Goal: Information Seeking & Learning: Get advice/opinions

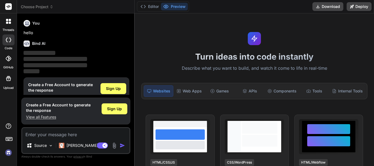
scroll to position [12, 0]
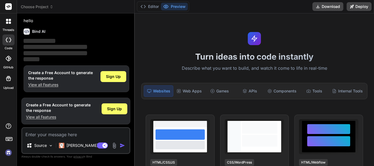
type textarea "x"
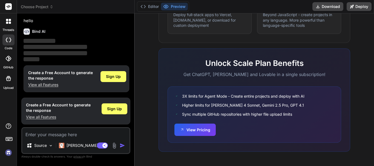
scroll to position [0, 0]
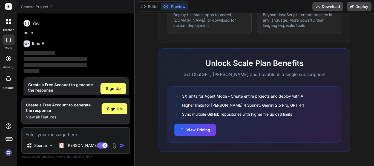
click at [10, 4] on rect at bounding box center [8, 6] width 7 height 7
click at [12, 22] on div at bounding box center [9, 22] width 12 height 12
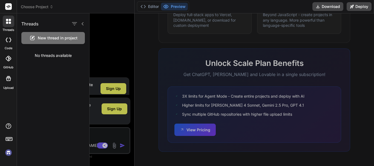
click at [8, 4] on rect at bounding box center [8, 6] width 7 height 7
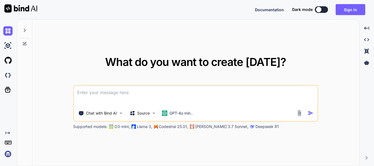
click at [141, 101] on textarea at bounding box center [195, 96] width 243 height 20
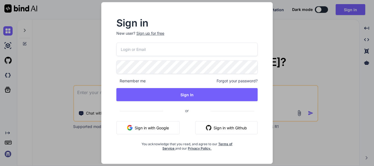
click at [154, 41] on p "New user? Sign up for free" at bounding box center [186, 37] width 141 height 12
click at [155, 33] on div "Sign up for free" at bounding box center [150, 33] width 28 height 5
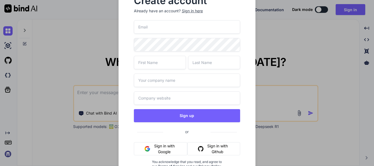
click at [169, 29] on input "email" at bounding box center [187, 26] width 107 height 13
type input "t"
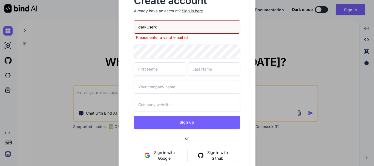
click at [169, 29] on input "darkUserk" at bounding box center [187, 26] width 107 height 13
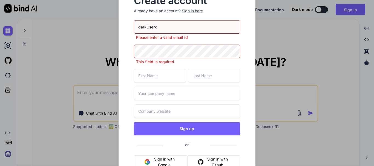
click at [169, 29] on input "darkUserk" at bounding box center [187, 26] width 107 height 13
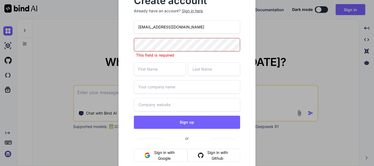
click at [162, 26] on input "darkusr@youpmail.com" at bounding box center [187, 26] width 107 height 13
click at [162, 27] on input "darkusr@yopmail.com" at bounding box center [187, 26] width 107 height 13
click at [162, 27] on input "[EMAIL_ADDRESS][DOMAIN_NAME]" at bounding box center [187, 26] width 107 height 13
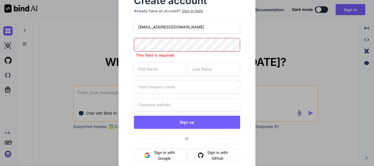
click at [162, 27] on input "[EMAIL_ADDRESS][DOMAIN_NAME]" at bounding box center [187, 26] width 107 height 13
type input "[EMAIL_ADDRESS][DOMAIN_NAME]"
click at [164, 25] on input "[EMAIL_ADDRESS][DOMAIN_NAME]" at bounding box center [187, 26] width 107 height 13
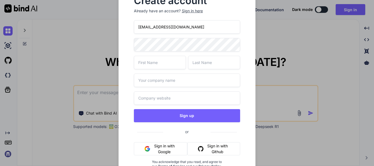
click at [164, 25] on input "[EMAIL_ADDRESS][DOMAIN_NAME]" at bounding box center [187, 26] width 107 height 13
drag, startPoint x: 151, startPoint y: 27, endPoint x: 134, endPoint y: 27, distance: 16.7
click at [134, 27] on input "[EMAIL_ADDRESS][DOMAIN_NAME]" at bounding box center [187, 26] width 107 height 13
click at [149, 63] on input "text" at bounding box center [160, 62] width 52 height 13
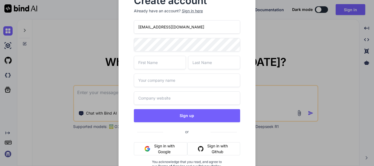
paste input "darkus"
type input "dark"
click at [208, 65] on input "text" at bounding box center [214, 62] width 52 height 13
type input "user"
click at [196, 76] on input "text" at bounding box center [187, 80] width 107 height 13
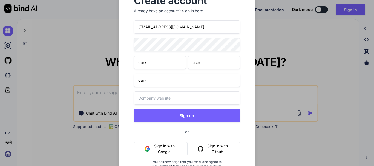
type input "dark"
click at [173, 95] on input "text" at bounding box center [187, 97] width 107 height 13
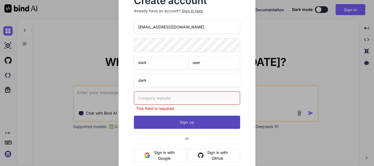
click at [184, 119] on button "Sign up" at bounding box center [187, 122] width 107 height 13
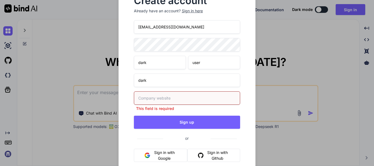
click at [159, 99] on input "text" at bounding box center [187, 97] width 107 height 13
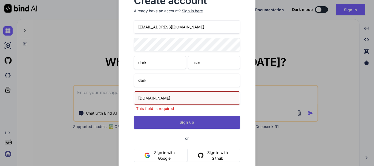
type input "dank.com"
click at [173, 117] on button "Sign up" at bounding box center [187, 122] width 107 height 13
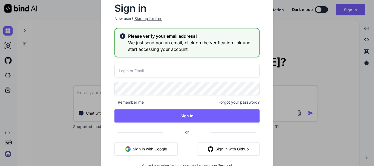
click at [154, 61] on div "Sign in New user? Sign up for free Please verify your email address! We just se…" at bounding box center [187, 88] width 163 height 168
click at [156, 64] on input "email" at bounding box center [186, 70] width 145 height 13
paste input "darkus"
type input "d"
type input "darkusr@youpmail.com"
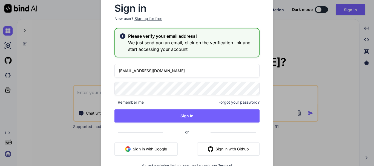
click at [141, 73] on input "darkusr@youpmail.com" at bounding box center [186, 70] width 145 height 13
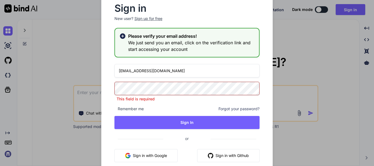
click at [141, 73] on input "darkusr@youpmail.com" at bounding box center [186, 70] width 145 height 13
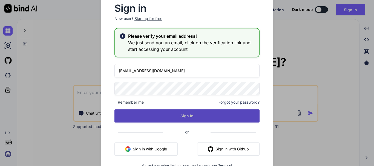
click at [173, 120] on button "Sign In" at bounding box center [186, 116] width 145 height 13
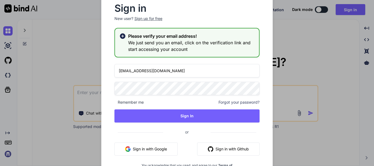
click at [145, 71] on input "darkusr@youpmail.com" at bounding box center [186, 70] width 145 height 13
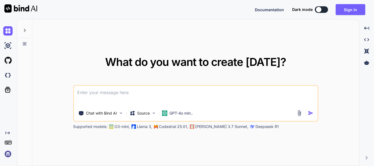
click at [104, 95] on textarea at bounding box center [195, 96] width 243 height 20
click at [367, 6] on div "Sign in" at bounding box center [353, 9] width 34 height 11
click at [352, 7] on button "Sign in" at bounding box center [351, 9] width 30 height 11
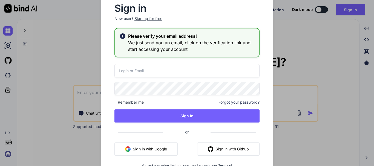
click at [163, 71] on input "email" at bounding box center [186, 70] width 145 height 13
paste input "darkusr@youpmail.com"
type input "darkusr@youpmail.com"
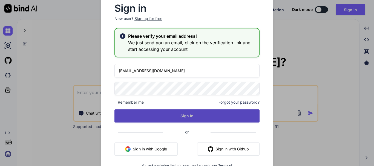
click at [184, 115] on button "Sign In" at bounding box center [186, 116] width 145 height 13
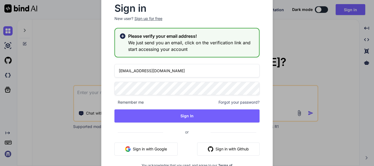
click at [121, 73] on input "darkusr@youpmail.com" at bounding box center [186, 70] width 145 height 13
type input "darkusr@yopmail.com"
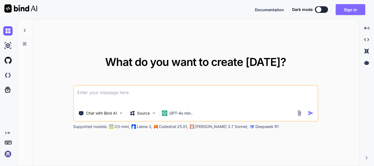
click at [349, 7] on button "Sign in" at bounding box center [351, 9] width 30 height 11
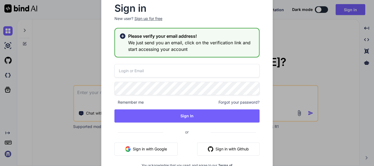
click at [127, 75] on input "email" at bounding box center [186, 70] width 145 height 13
paste input "darkusr@yopmail.com"
type input "darkusr@yopmail.com"
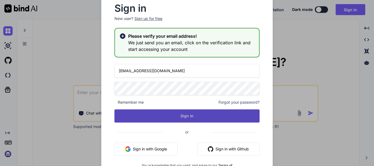
click at [170, 111] on button "Sign In" at bounding box center [186, 116] width 145 height 13
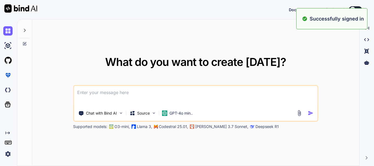
type textarea "x"
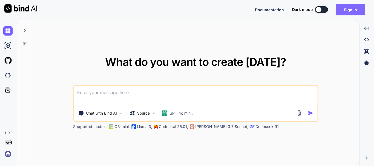
click at [352, 8] on button "Sign in" at bounding box center [351, 9] width 30 height 11
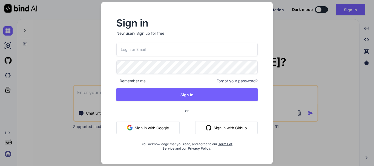
click at [155, 51] on input "email" at bounding box center [186, 49] width 141 height 13
type input "[EMAIL_ADDRESS][DOMAIN_NAME]"
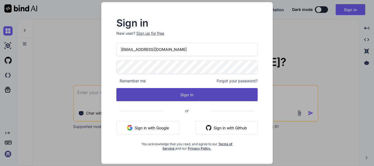
click at [183, 91] on button "Sign In" at bounding box center [186, 94] width 141 height 13
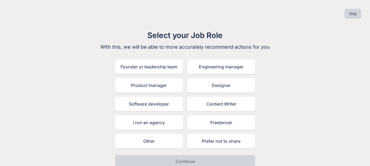
scroll to position [6, 0]
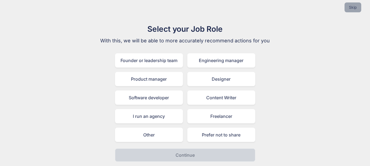
click at [351, 11] on button "Skip" at bounding box center [353, 7] width 17 height 10
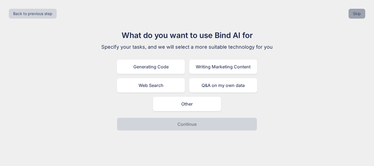
click at [355, 11] on button "Skip" at bounding box center [357, 14] width 17 height 10
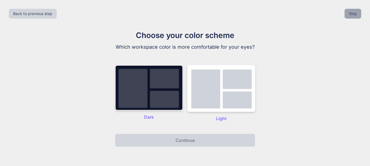
click at [354, 15] on button "Skip" at bounding box center [353, 14] width 17 height 10
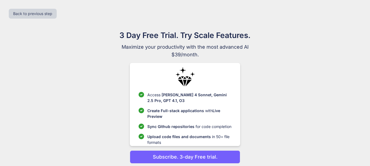
scroll to position [21, 0]
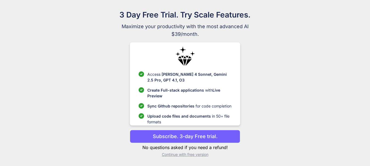
click at [188, 156] on p "Continue with free version" at bounding box center [185, 154] width 110 height 5
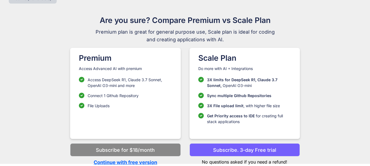
click at [130, 161] on p "Continue with free version" at bounding box center [125, 162] width 110 height 7
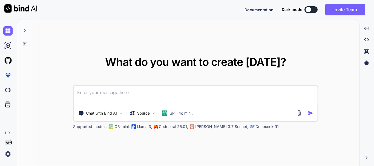
type textarea "x"
click at [130, 94] on textarea at bounding box center [195, 96] width 243 height 20
paste textarea "private function getCheckedProducts($storeId) { $mapProductdata = ProductMappin…"
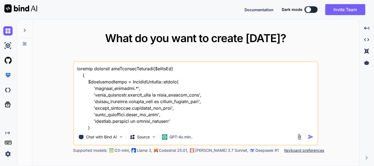
click at [79, 70] on textarea at bounding box center [195, 96] width 243 height 68
paste textarea "public function mapProductsListingInManageStock($storeId, $checked) { try { $ma…"
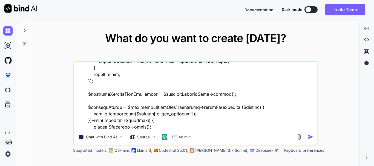
scroll to position [474, 0]
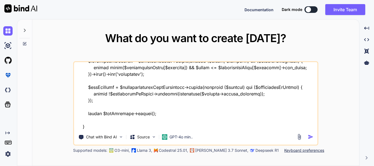
click at [91, 128] on textarea at bounding box center [195, 96] width 243 height 68
paste textarea "$(".sub_check").on("click", function () { var target = $(this).data("target"); …"
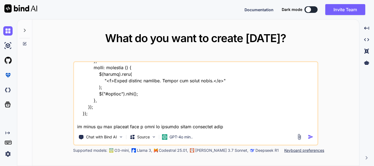
scroll to position [744, 0]
click at [210, 114] on textarea at bounding box center [195, 96] width 243 height 68
paste textarea "AVL Store qty = 0 (for example) Par level = 6 (for example) 0<6 = true"
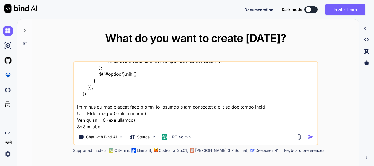
scroll to position [757, 0]
drag, startPoint x: 205, startPoint y: 101, endPoint x: 260, endPoint y: 101, distance: 55.0
click at [260, 101] on textarea at bounding box center [195, 96] width 243 height 68
drag, startPoint x: 105, startPoint y: 107, endPoint x: 76, endPoint y: 107, distance: 29.0
click at [76, 107] on textarea at bounding box center [195, 96] width 243 height 68
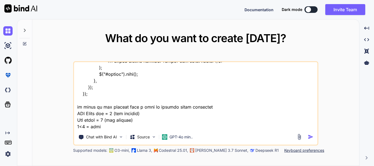
click at [219, 102] on textarea at bounding box center [195, 96] width 243 height 68
paste textarea "AVL Store qty"
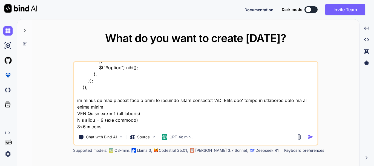
type textarea "public function mapProductsListingInManageStock($storeId, $checked) { try { $ma…"
click at [310, 136] on img "button" at bounding box center [311, 137] width 6 height 6
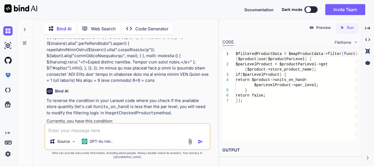
scroll to position [322, 0]
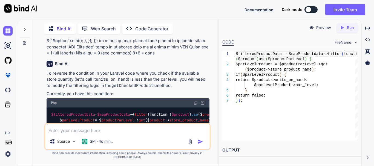
drag, startPoint x: 66, startPoint y: 93, endPoint x: 107, endPoint y: 93, distance: 41.4
click at [107, 89] on p "To reverse the condition in your Laravel code where you check if the available …" at bounding box center [128, 79] width 163 height 19
click at [131, 88] on code "getCheckedProducts" at bounding box center [133, 85] width 44 height 5
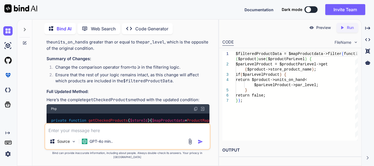
scroll to position [459, 0]
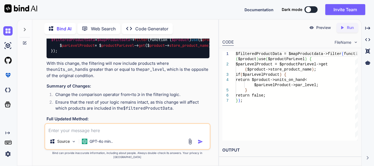
click at [194, 30] on img at bounding box center [196, 28] width 4 height 4
click at [108, 134] on textarea at bounding box center [127, 129] width 165 height 10
paste textarea "private function getCheckedProducts($storeId) { $mapProductdata = ProductMappin…"
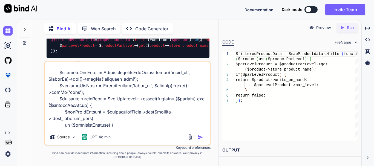
scroll to position [246, 0]
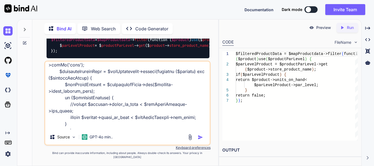
click at [138, 113] on textarea at bounding box center [127, 96] width 165 height 68
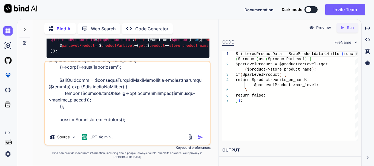
click at [76, 129] on textarea at bounding box center [127, 96] width 165 height 68
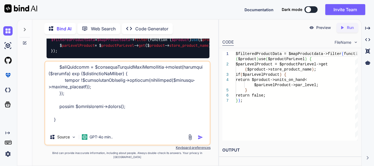
click at [163, 130] on textarea at bounding box center [127, 96] width 165 height 68
paste textarea "Total Products > Minimum Count"
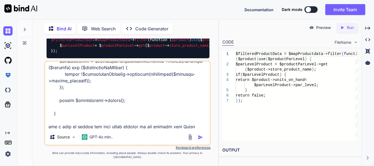
click at [184, 123] on textarea at bounding box center [127, 96] width 165 height 68
click at [67, 130] on textarea at bounding box center [127, 96] width 165 height 68
click at [121, 129] on textarea at bounding box center [127, 96] width 165 height 68
click at [153, 130] on textarea at bounding box center [127, 96] width 165 height 68
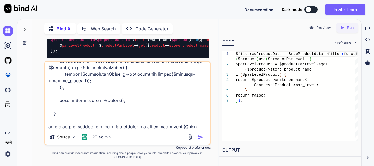
scroll to position [441, 0]
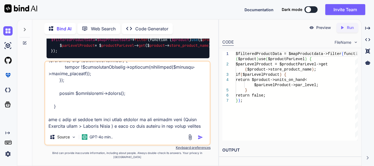
click at [90, 130] on textarea at bounding box center [127, 96] width 165 height 68
paste textarea "par_level"
click at [126, 130] on textarea at bounding box center [127, 96] width 165 height 68
click at [127, 130] on textarea at bounding box center [127, 96] width 165 height 68
drag, startPoint x: 187, startPoint y: 116, endPoint x: 117, endPoint y: 124, distance: 69.5
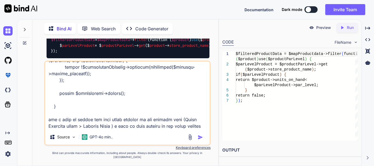
click at [117, 124] on textarea at bounding box center [127, 96] width 165 height 68
click at [157, 130] on textarea at bounding box center [127, 96] width 165 height 68
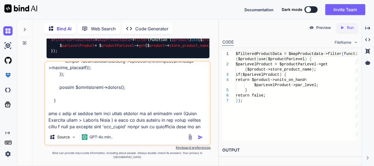
paste textarea "Total Products count > Minimum Count"
click at [177, 130] on textarea at bounding box center [127, 96] width 165 height 68
type textarea "private function getCheckedProducts($storeId) { $mapProductdata = ProductMappin…"
click at [199, 140] on img "button" at bounding box center [200, 137] width 5 height 5
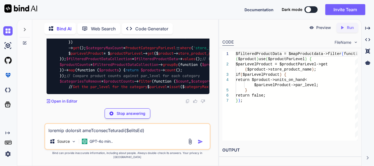
scroll to position [1591, 0]
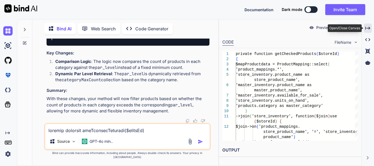
click at [366, 27] on icon "Created with Pixso." at bounding box center [367, 28] width 5 height 5
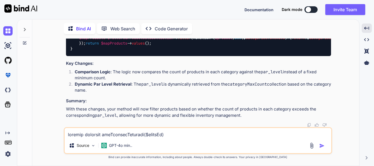
scroll to position [974, 0]
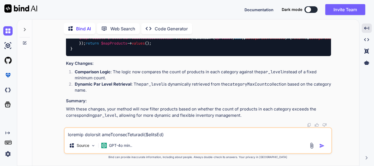
click at [104, 134] on textarea at bounding box center [198, 133] width 267 height 10
paste textarea "private function getCheckedProducts($storeId) { $mapProductdata = ProductMappin…"
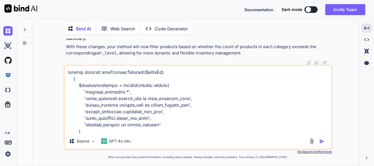
scroll to position [329, 0]
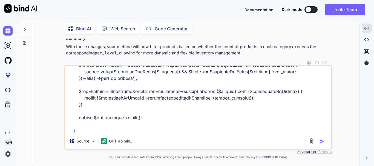
click at [93, 127] on textarea at bounding box center [198, 100] width 267 height 68
click at [90, 127] on textarea at bounding box center [198, 100] width 267 height 68
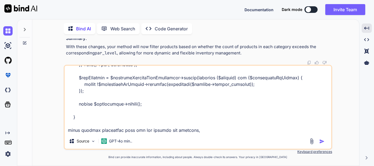
scroll to position [349, 0]
click at [199, 126] on textarea at bounding box center [198, 100] width 267 height 68
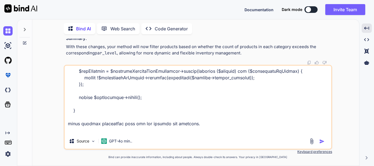
scroll to position [355, 0]
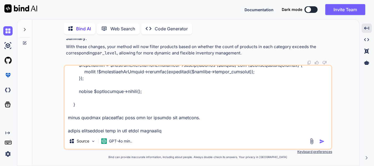
click at [168, 131] on textarea at bounding box center [198, 100] width 267 height 68
paste textarea "you have 8 potential items So, for this specific category, my selection would b…"
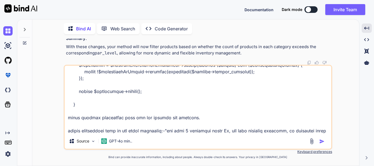
scroll to position [375, 0]
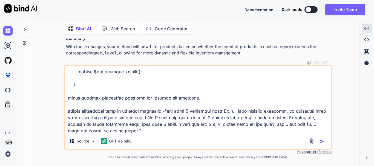
click at [153, 131] on textarea at bounding box center [198, 100] width 267 height 68
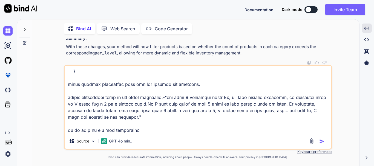
type textarea "private function getCheckedProducts($storeId) { $mapProductdata = ProductMappin…"
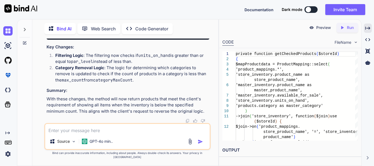
scroll to position [2102, 0]
click at [58, 130] on textarea at bounding box center [127, 129] width 165 height 10
type textarea "not it is not working"
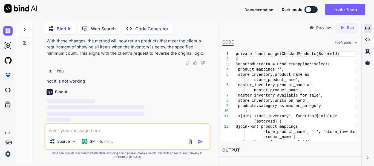
scroll to position [2571, 0]
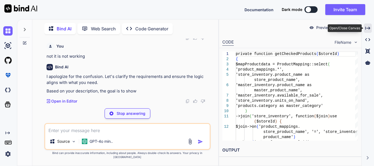
click at [366, 30] on icon "Created with Pixso." at bounding box center [367, 28] width 5 height 5
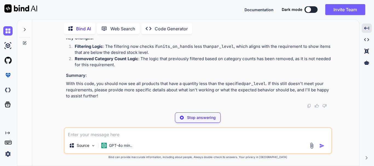
scroll to position [2604, 0]
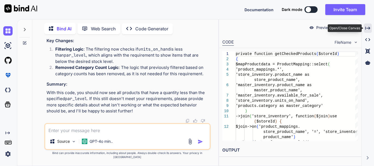
click at [366, 27] on icon "Created with Pixso." at bounding box center [367, 28] width 5 height 5
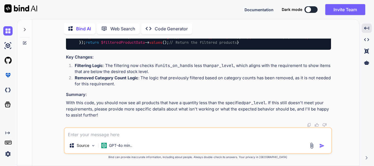
scroll to position [2202, 0]
